Goal: Task Accomplishment & Management: Manage account settings

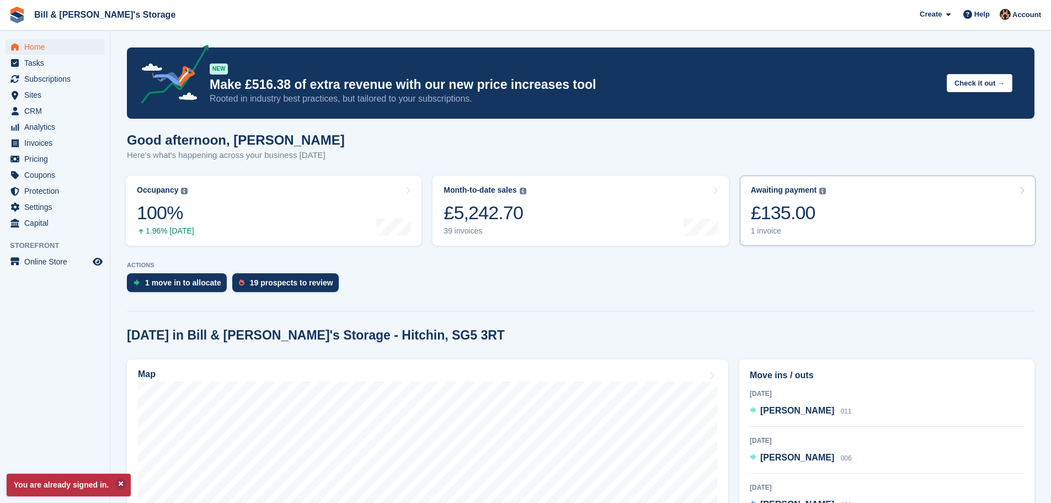
click at [857, 222] on link "Awaiting payment The total outstanding balance on all open invoices. £135.00 1 …" at bounding box center [888, 211] width 296 height 70
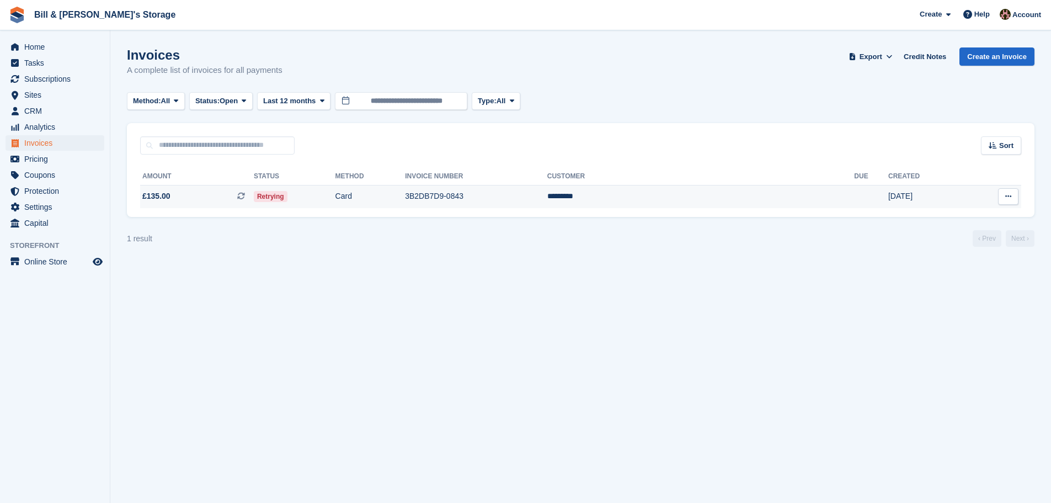
click at [254, 188] on td "£135.00 This is a recurring subscription invoice." at bounding box center [197, 196] width 114 height 23
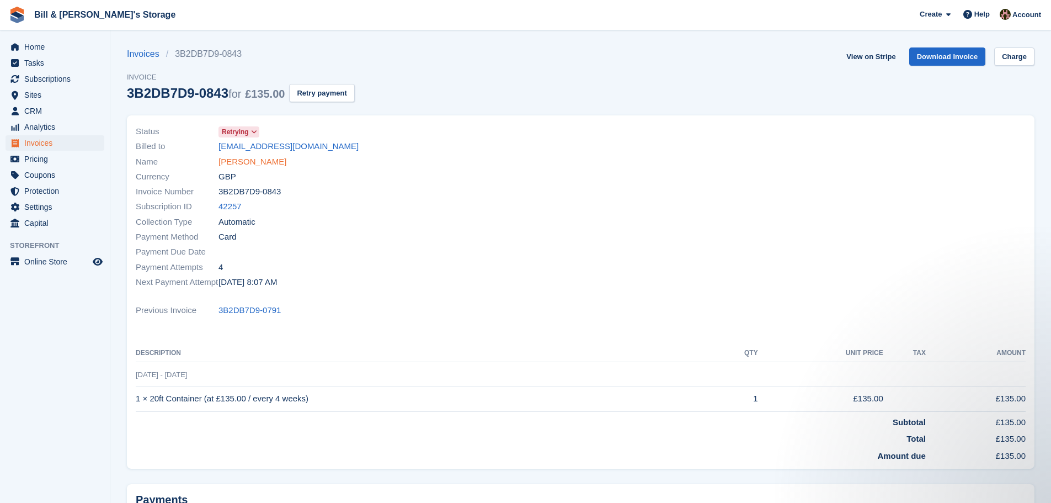
click at [257, 160] on link "[PERSON_NAME]" at bounding box center [253, 162] width 68 height 13
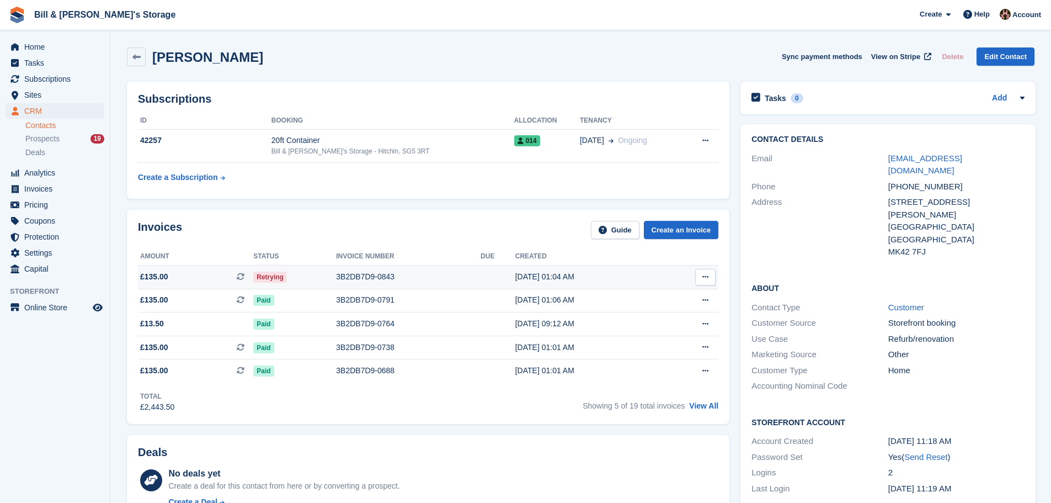
click at [446, 279] on div "3B2DB7D9-0843" at bounding box center [408, 277] width 145 height 12
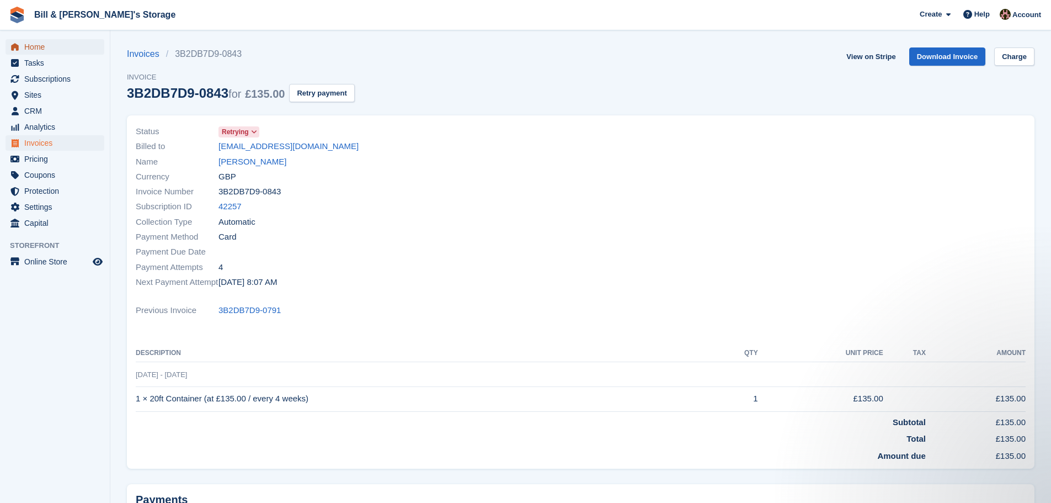
click at [48, 42] on span "Home" at bounding box center [57, 46] width 66 height 15
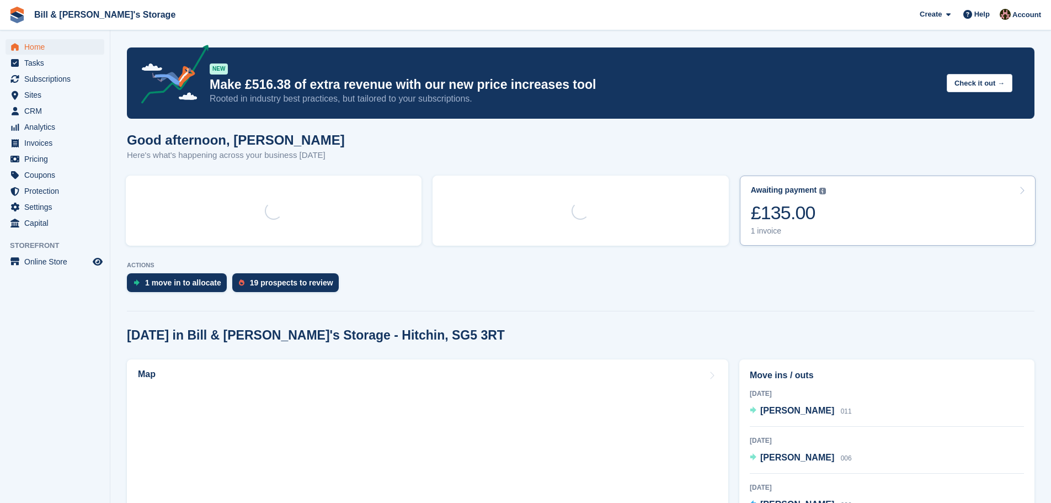
click at [894, 212] on link "Awaiting payment The total outstanding balance on all open invoices. £135.00 1 …" at bounding box center [888, 211] width 296 height 70
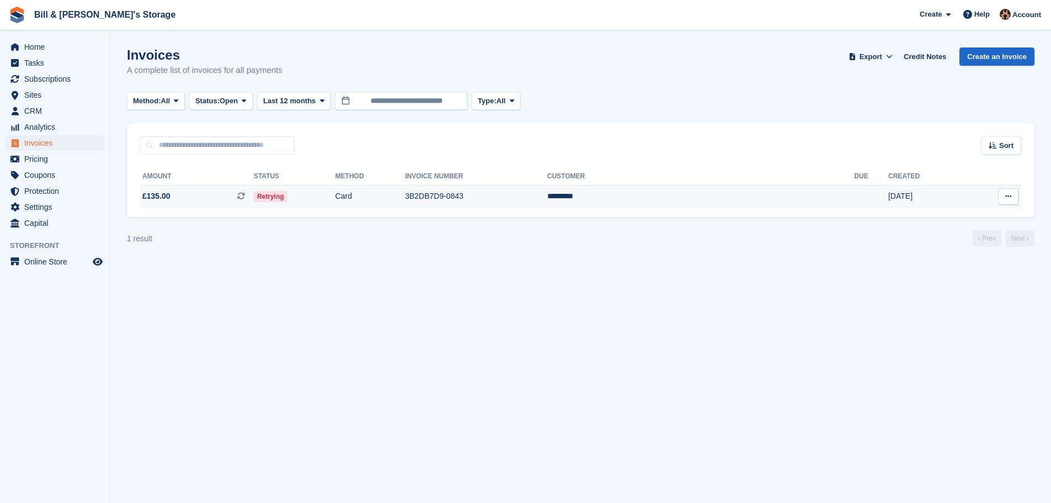
click at [336, 198] on td "Retrying" at bounding box center [295, 196] width 82 height 23
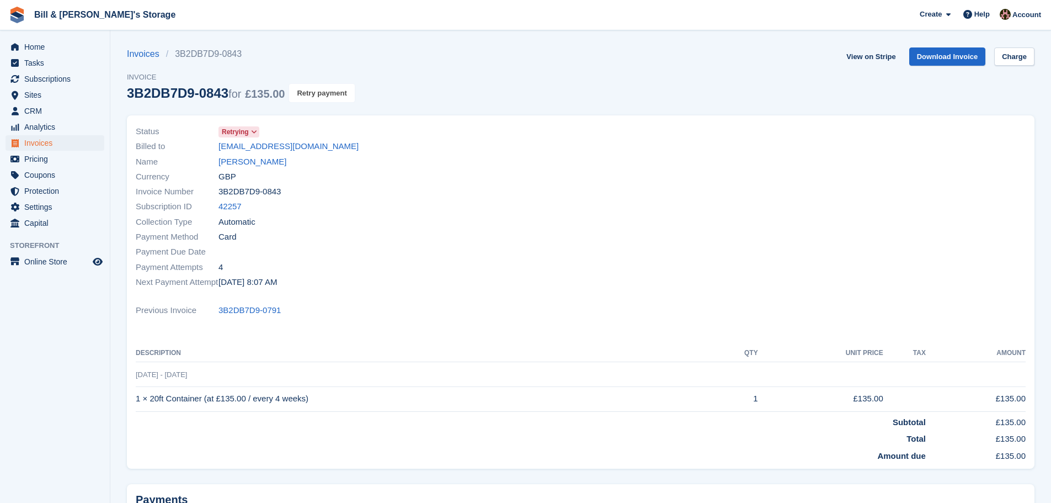
drag, startPoint x: 329, startPoint y: 96, endPoint x: 576, endPoint y: 42, distance: 252.0
click at [329, 97] on button "Retry payment" at bounding box center [321, 93] width 65 height 18
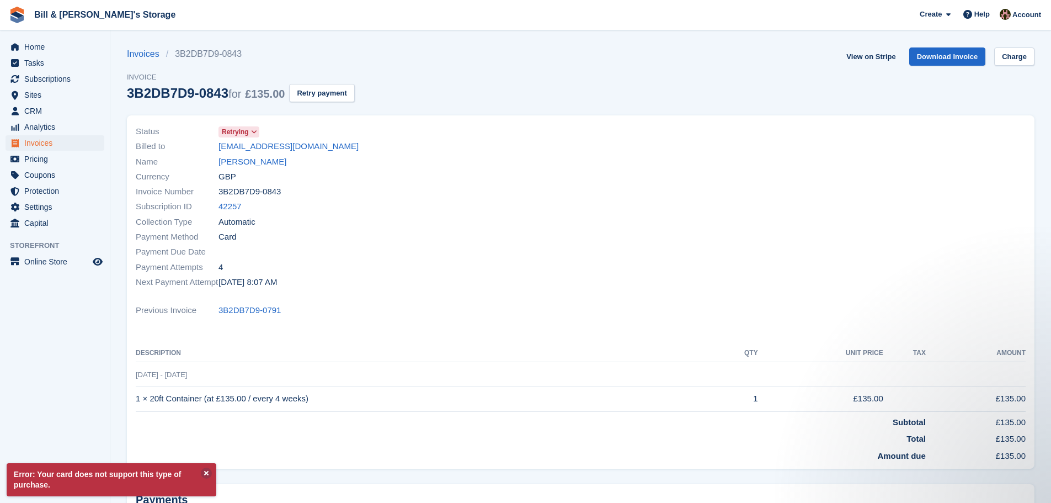
click at [1020, 70] on div "Invoices 3B2DB7D9-0843 Invoice 3B2DB7D9-0843 for £135.00 Retry payment View on …" at bounding box center [581, 81] width 908 height 68
click at [1014, 61] on link "Charge" at bounding box center [1015, 56] width 40 height 18
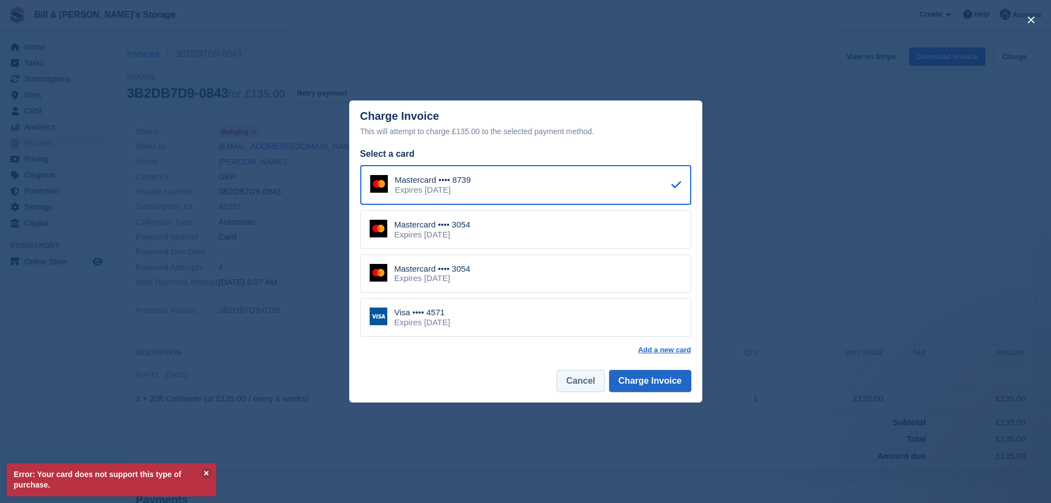
click at [586, 387] on button "Cancel" at bounding box center [580, 381] width 47 height 22
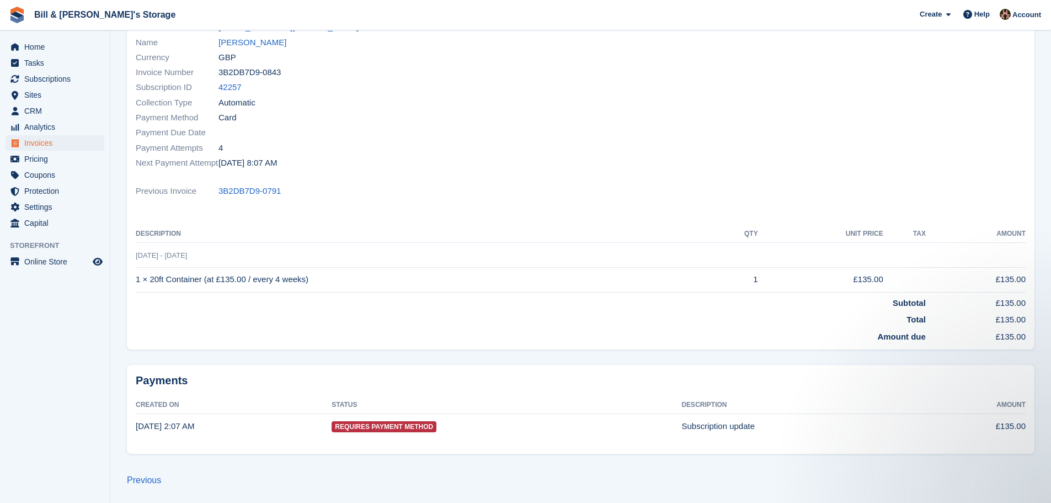
scroll to position [120, 0]
click at [30, 40] on span "Home" at bounding box center [57, 46] width 66 height 15
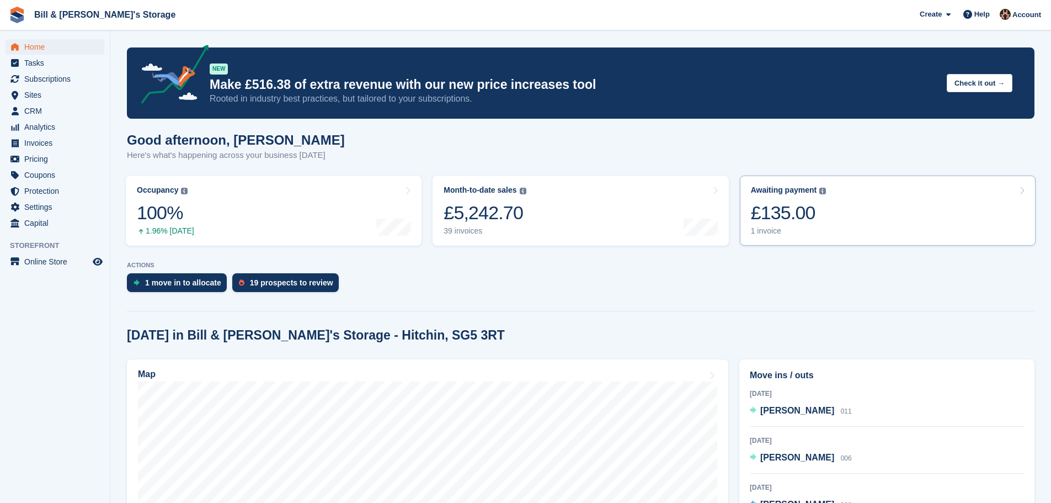
click at [860, 230] on link "Awaiting payment The total outstanding balance on all open invoices. £135.00 1 …" at bounding box center [888, 211] width 296 height 70
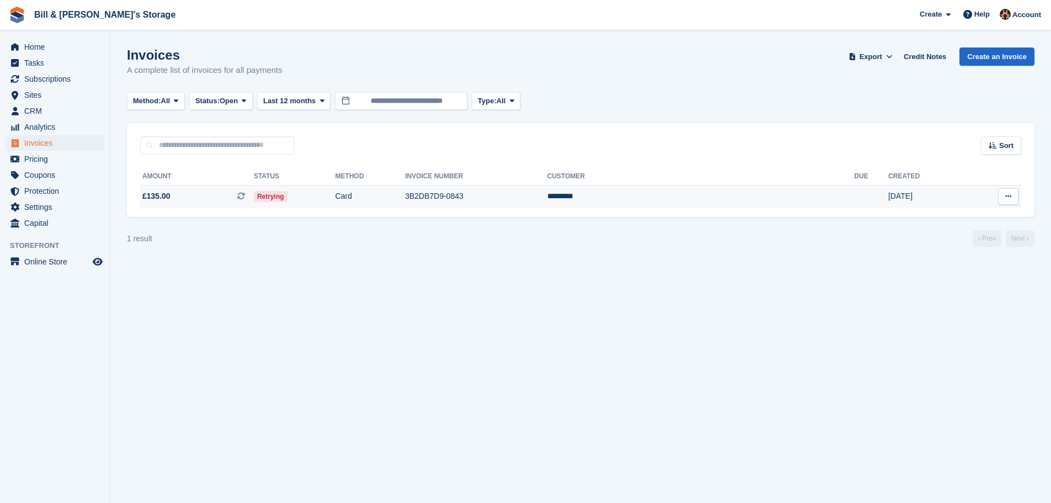
click at [406, 201] on td "Card" at bounding box center [371, 196] width 70 height 23
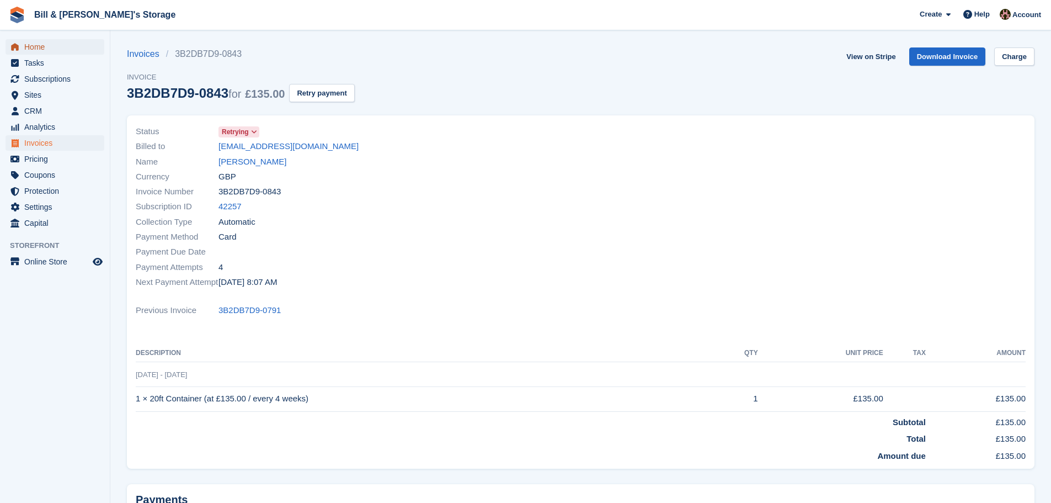
click at [43, 48] on span "Home" at bounding box center [57, 46] width 66 height 15
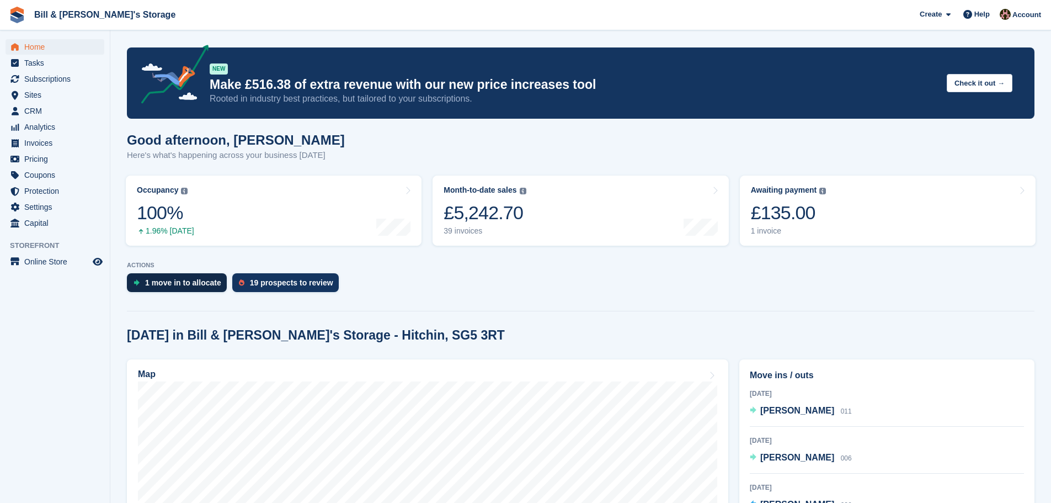
click at [216, 286] on div "1 move in to allocate" at bounding box center [183, 282] width 76 height 9
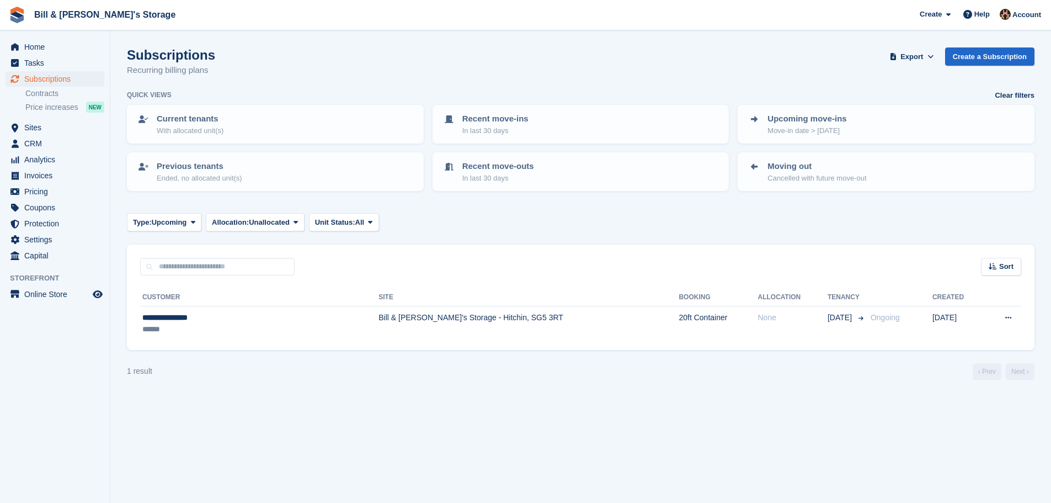
click at [38, 39] on div "Home Tasks Subscriptions Subscriptions Subscriptions Contracts Price increases …" at bounding box center [55, 149] width 110 height 229
click at [36, 43] on span "Home" at bounding box center [57, 46] width 66 height 15
